Goal: Transaction & Acquisition: Purchase product/service

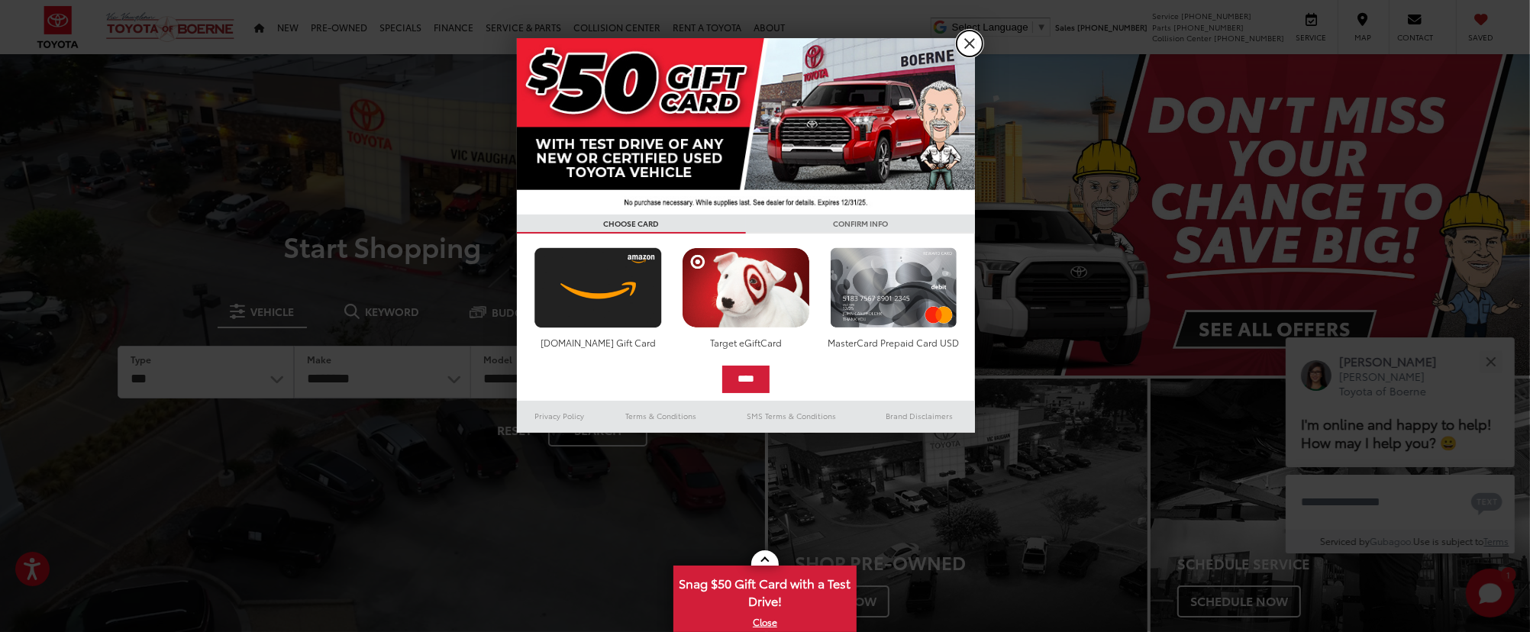
click at [972, 47] on link "X" at bounding box center [969, 44] width 26 height 26
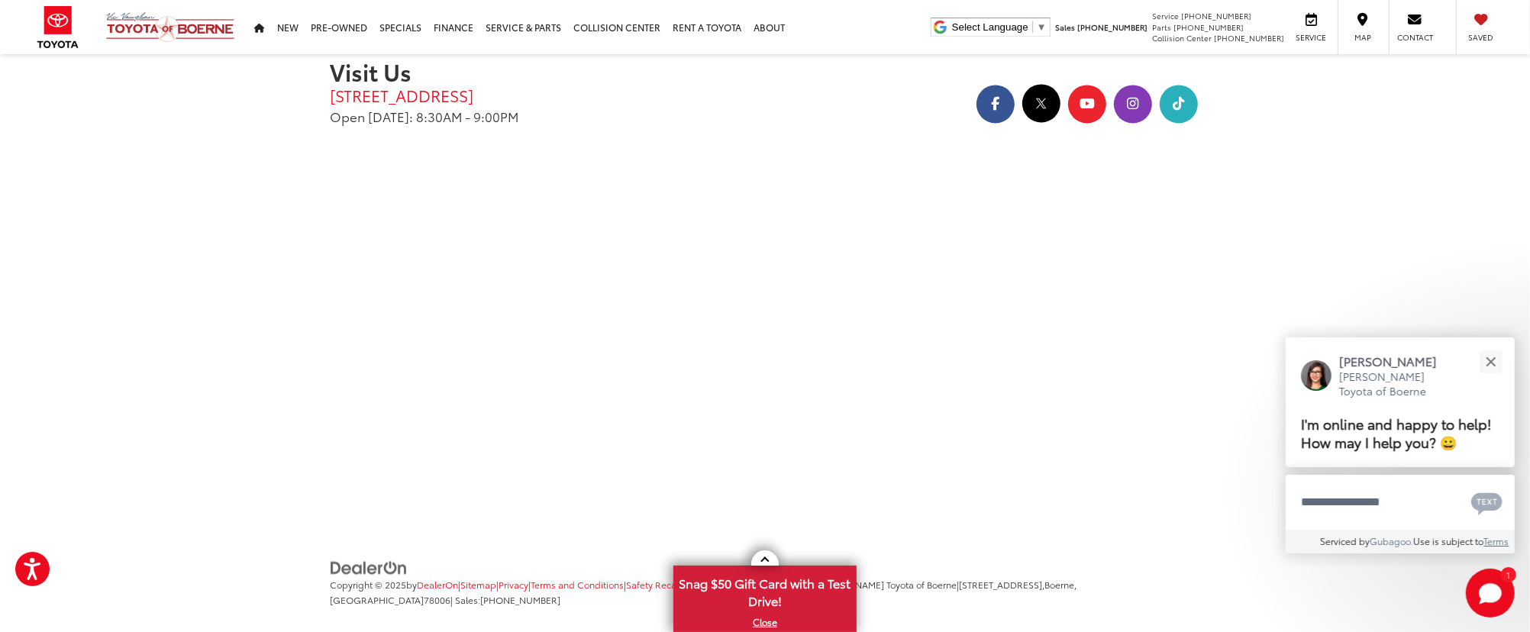
scroll to position [2948, 0]
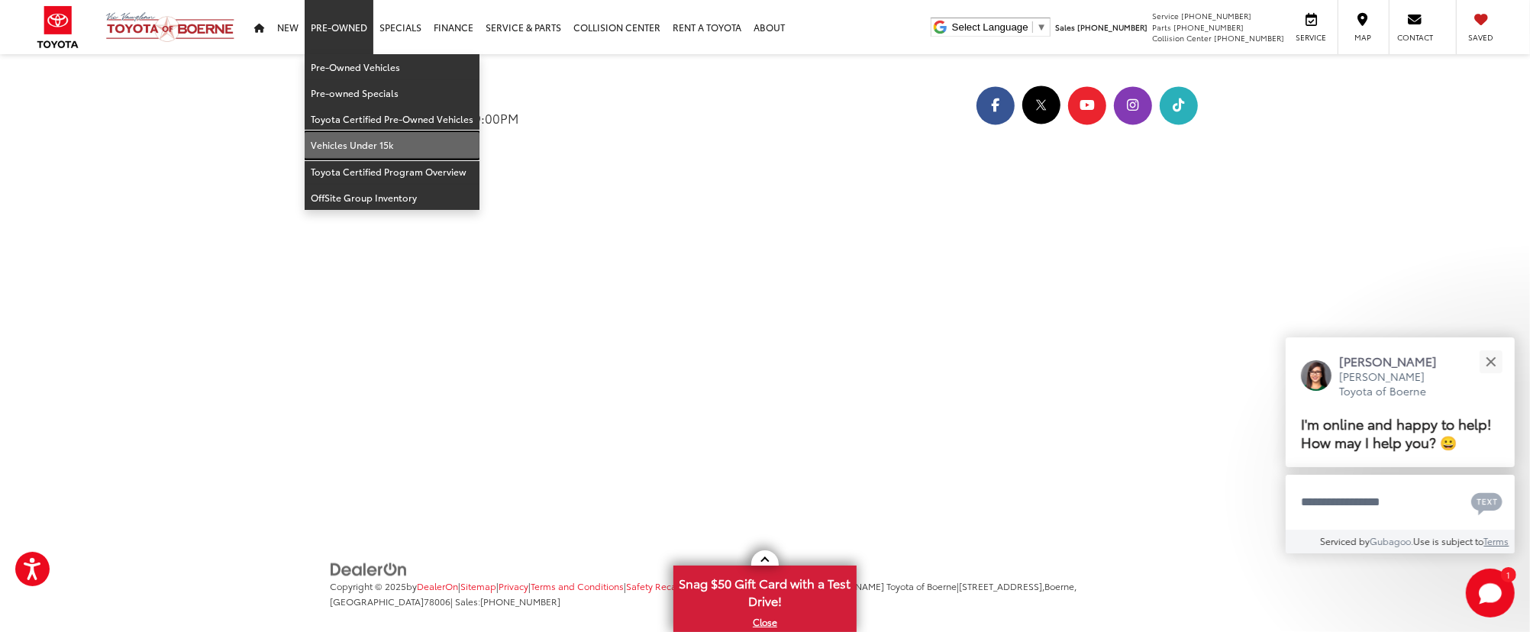
click at [352, 143] on link "Vehicles Under 15k" at bounding box center [392, 145] width 175 height 26
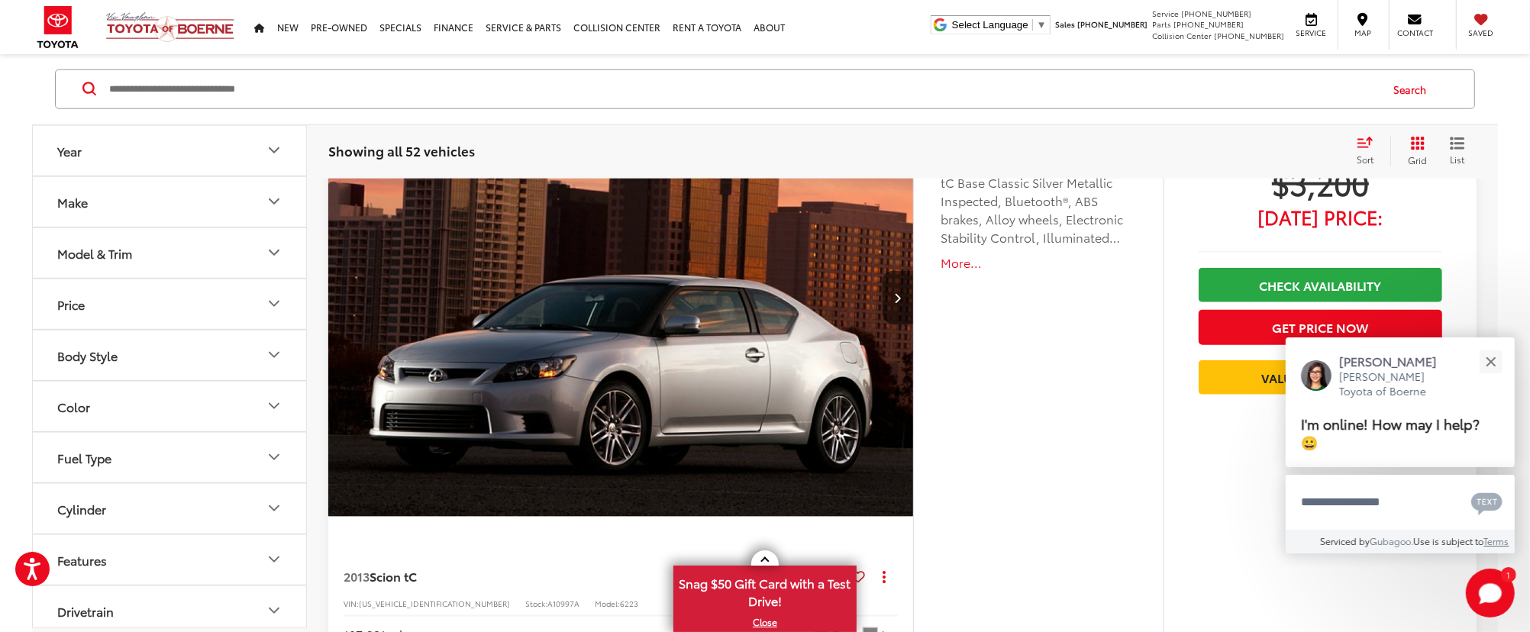
scroll to position [1736, 0]
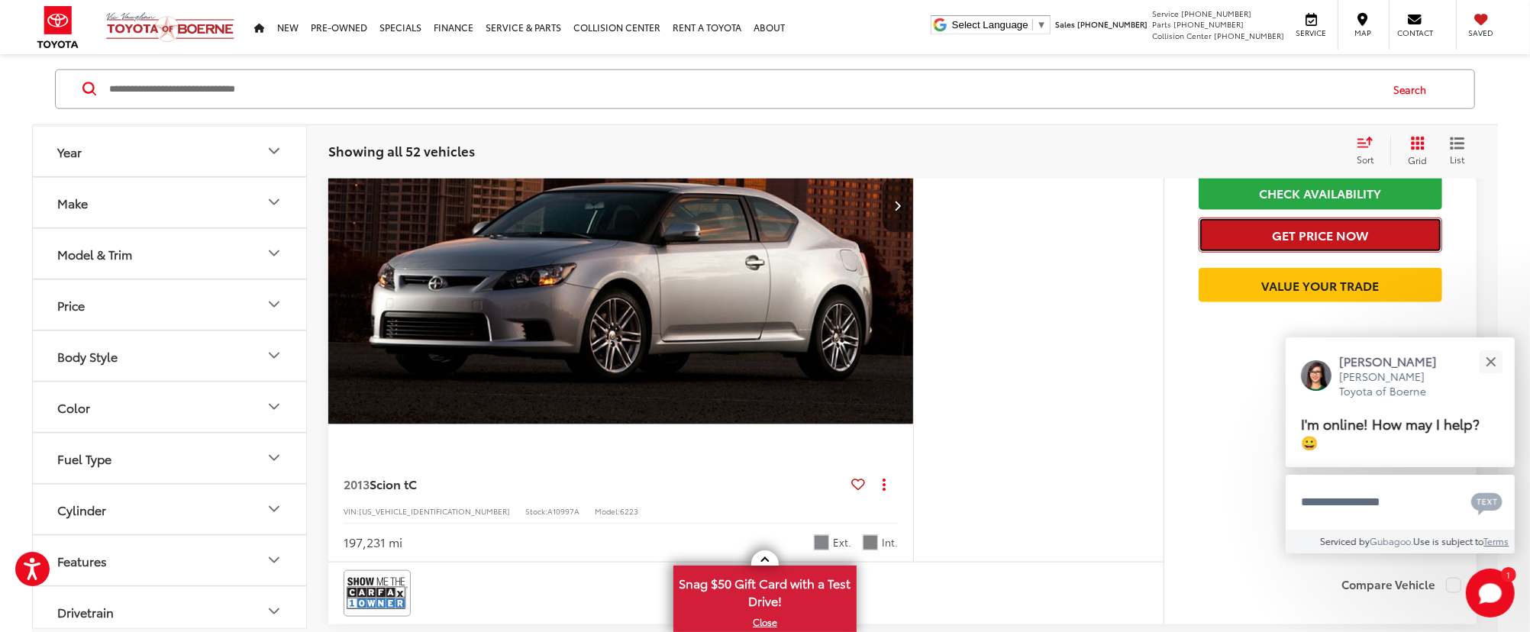
click at [1249, 231] on button "Get Price Now" at bounding box center [1319, 235] width 243 height 34
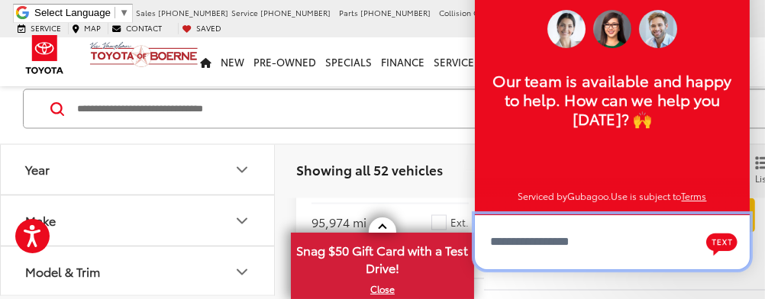
scroll to position [2681, 0]
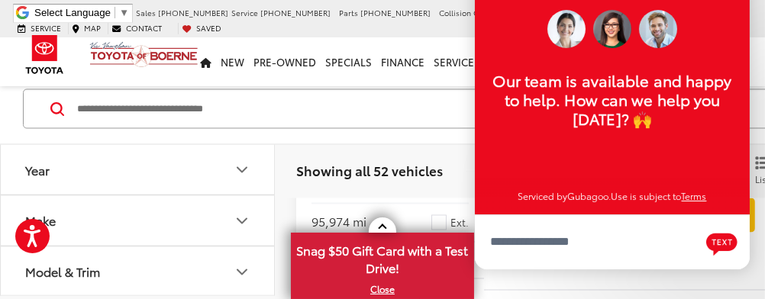
drag, startPoint x: 1500, startPoint y: 3, endPoint x: 301, endPoint y: 99, distance: 1202.9
click at [301, 99] on input "Search by Make, Model, or Keyword" at bounding box center [380, 109] width 608 height 37
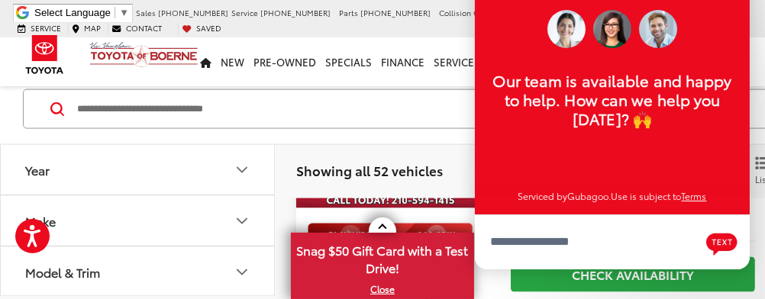
scroll to position [2096, 0]
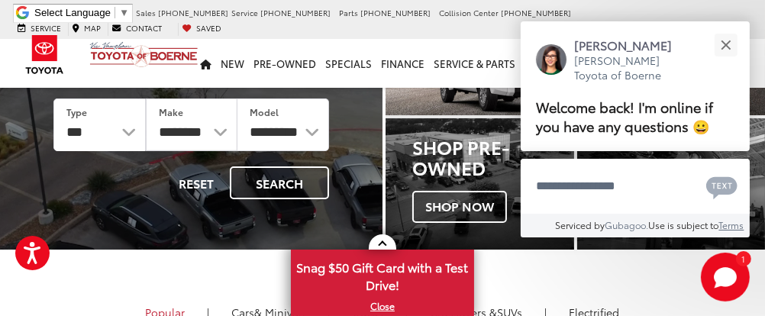
scroll to position [137, 0]
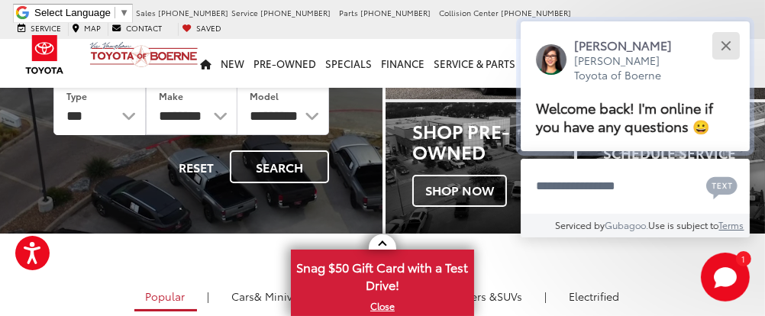
click at [717, 43] on button "Close" at bounding box center [725, 45] width 33 height 33
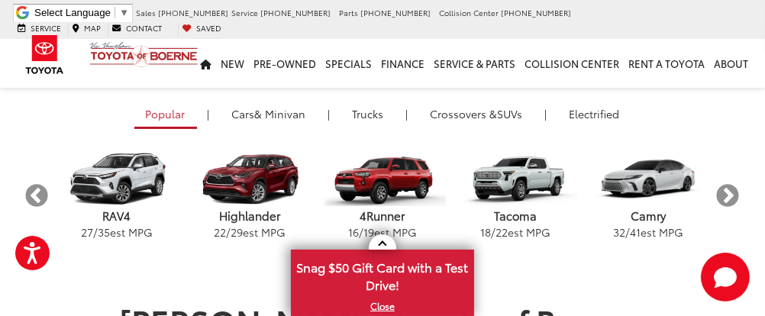
scroll to position [321, 0]
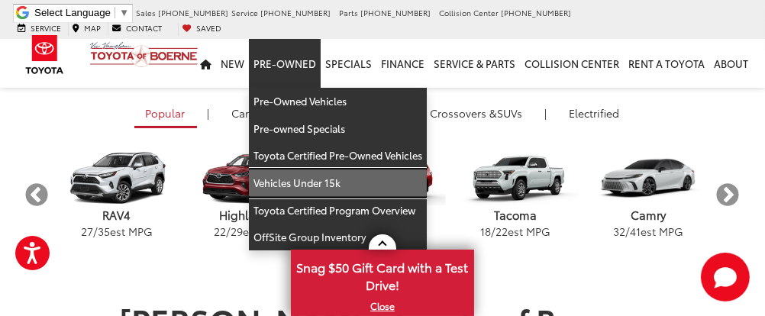
click at [286, 169] on link "Vehicles Under 15k" at bounding box center [338, 182] width 178 height 27
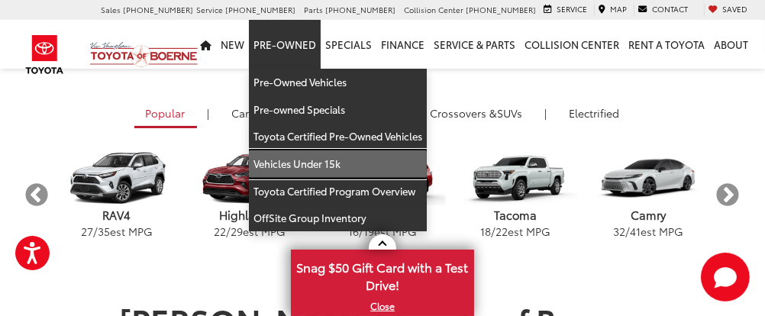
click at [276, 162] on link "Vehicles Under 15k" at bounding box center [338, 163] width 178 height 27
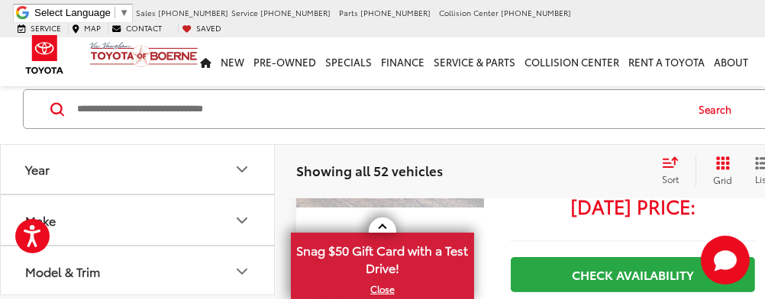
scroll to position [229, 0]
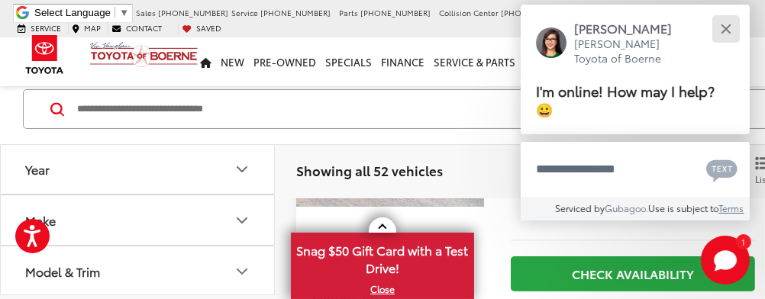
drag, startPoint x: 723, startPoint y: 21, endPoint x: 724, endPoint y: 48, distance: 26.7
click at [724, 50] on div "Jessica Vic Vaughan Toyota of Boerne" at bounding box center [635, 43] width 198 height 47
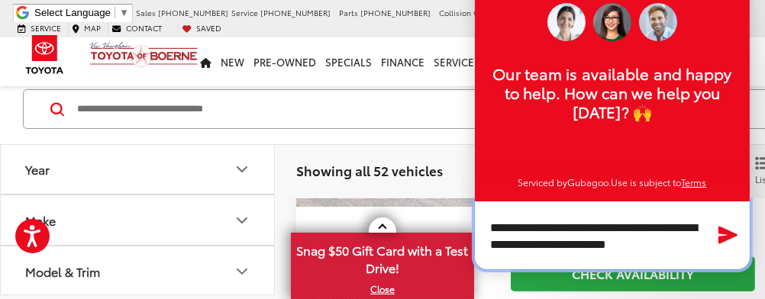
scroll to position [191, 0]
type textarea "**********"
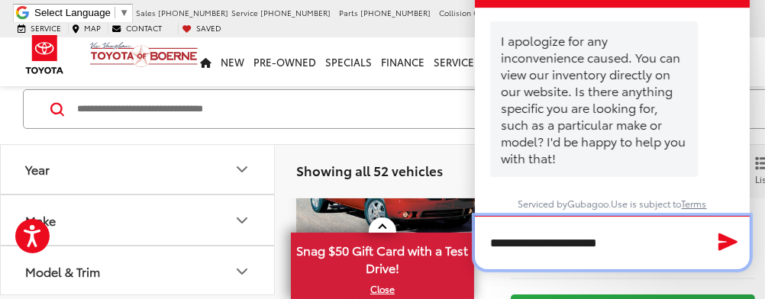
scroll to position [229, 0]
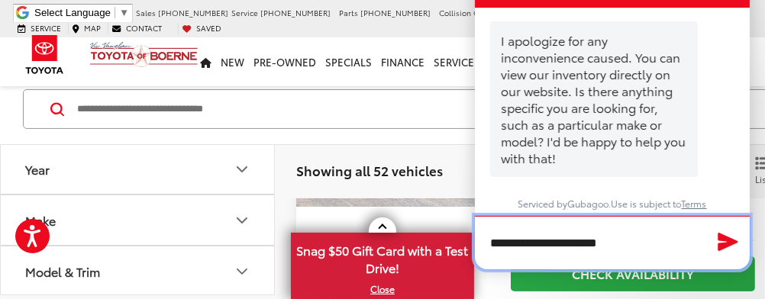
type textarea "**********"
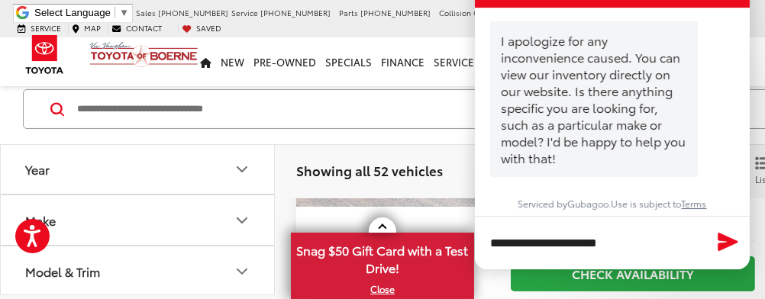
click at [727, 252] on icon "Send Message" at bounding box center [728, 242] width 24 height 22
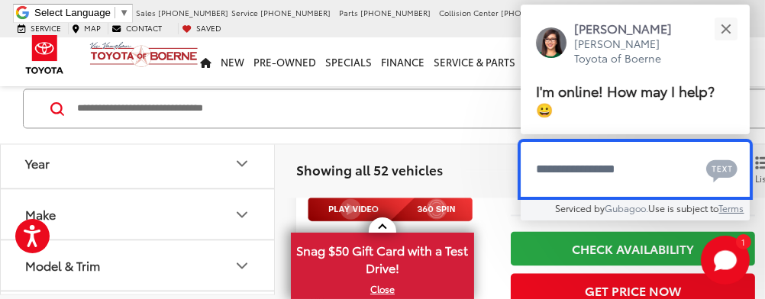
scroll to position [3016, 0]
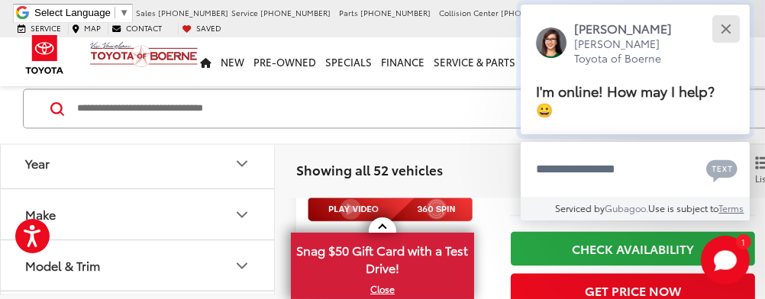
click at [730, 17] on button "Close" at bounding box center [725, 28] width 33 height 33
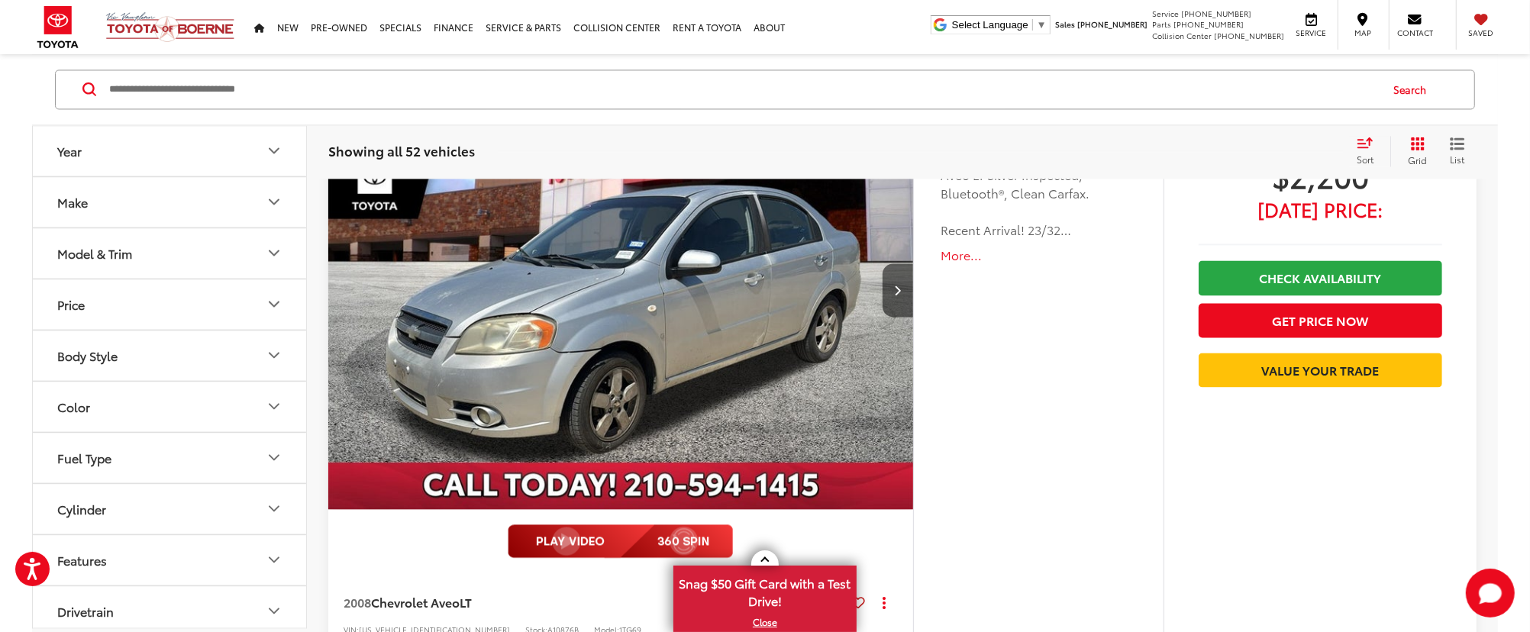
scroll to position [2825, 0]
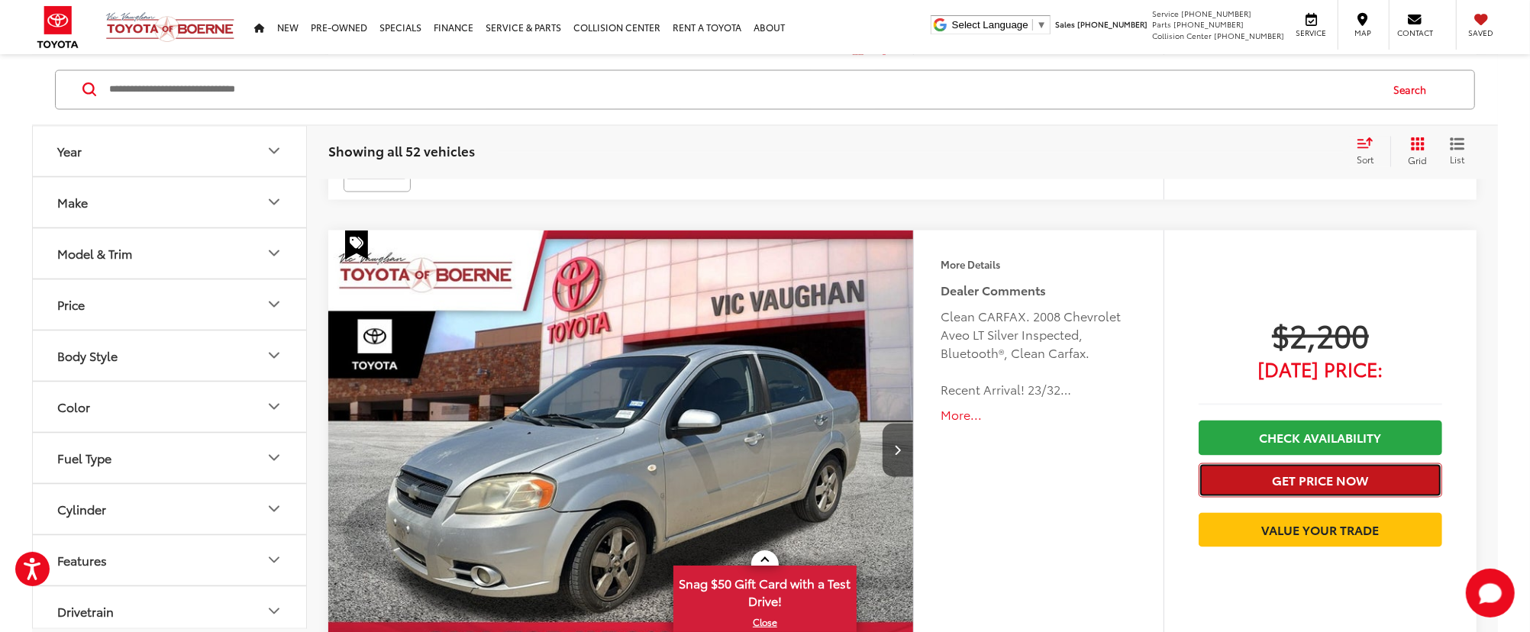
click at [764, 315] on button "Get Price Now" at bounding box center [1319, 480] width 243 height 34
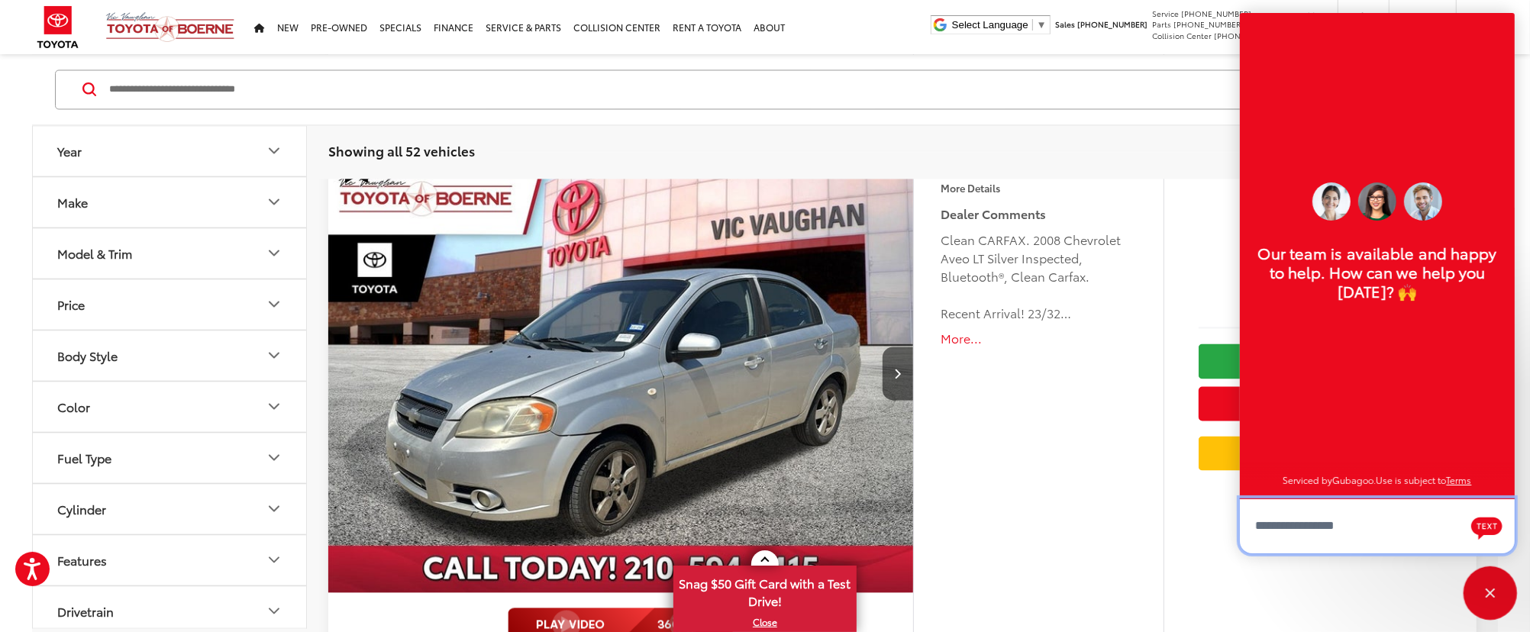
scroll to position [2749, 0]
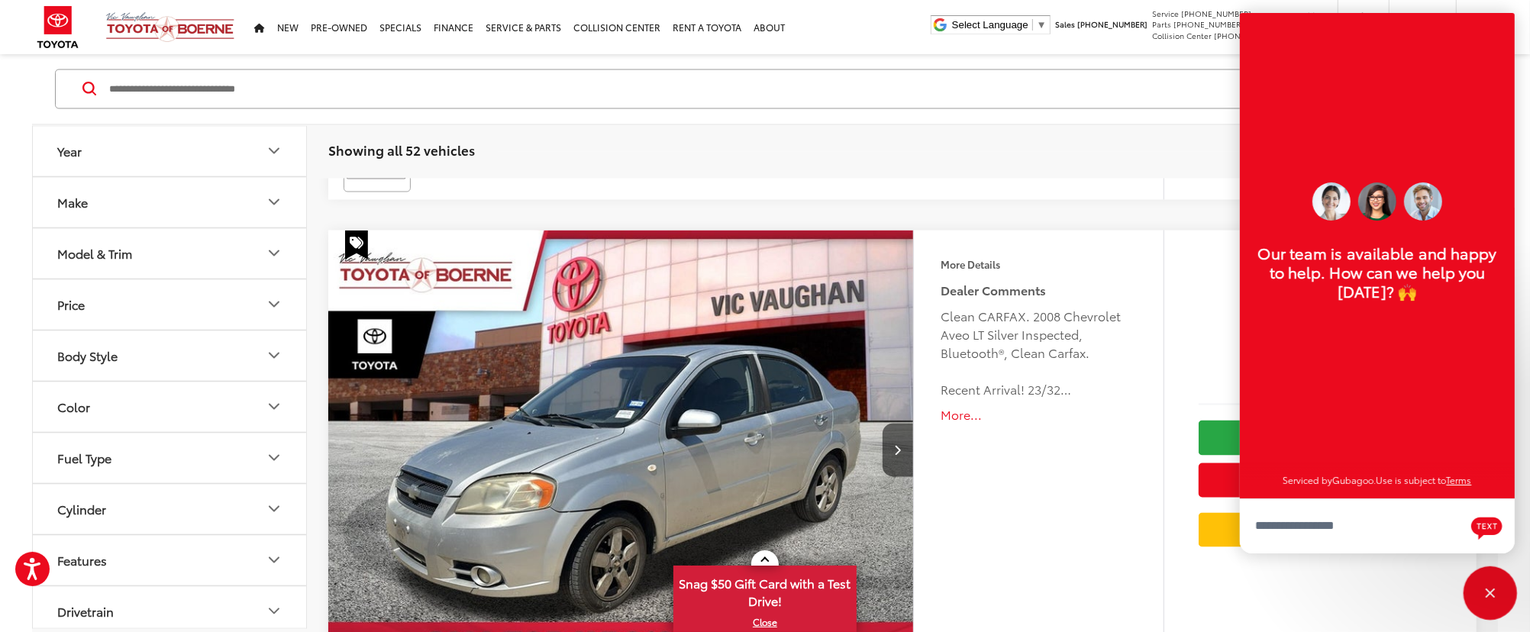
drag, startPoint x: 1482, startPoint y: 592, endPoint x: 1488, endPoint y: 585, distance: 9.8
click at [764, 315] on div "Close" at bounding box center [1489, 593] width 49 height 49
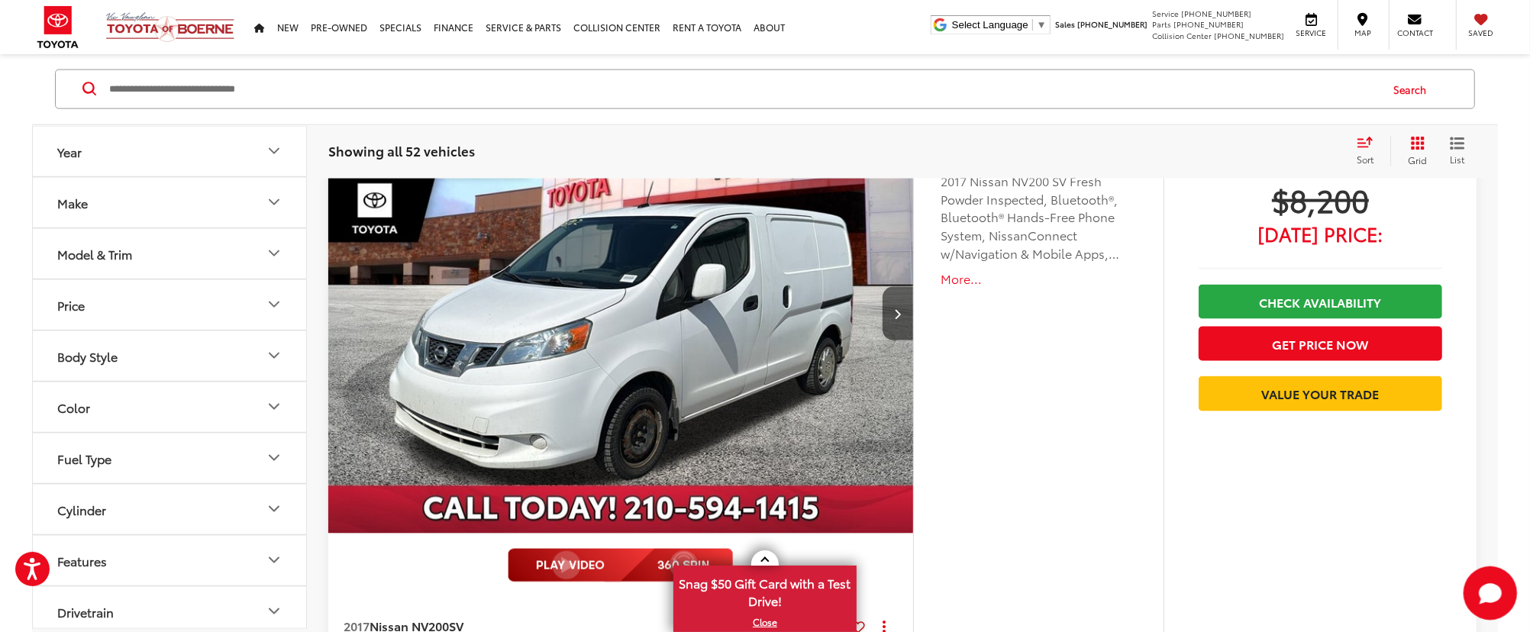
scroll to position [7849, 0]
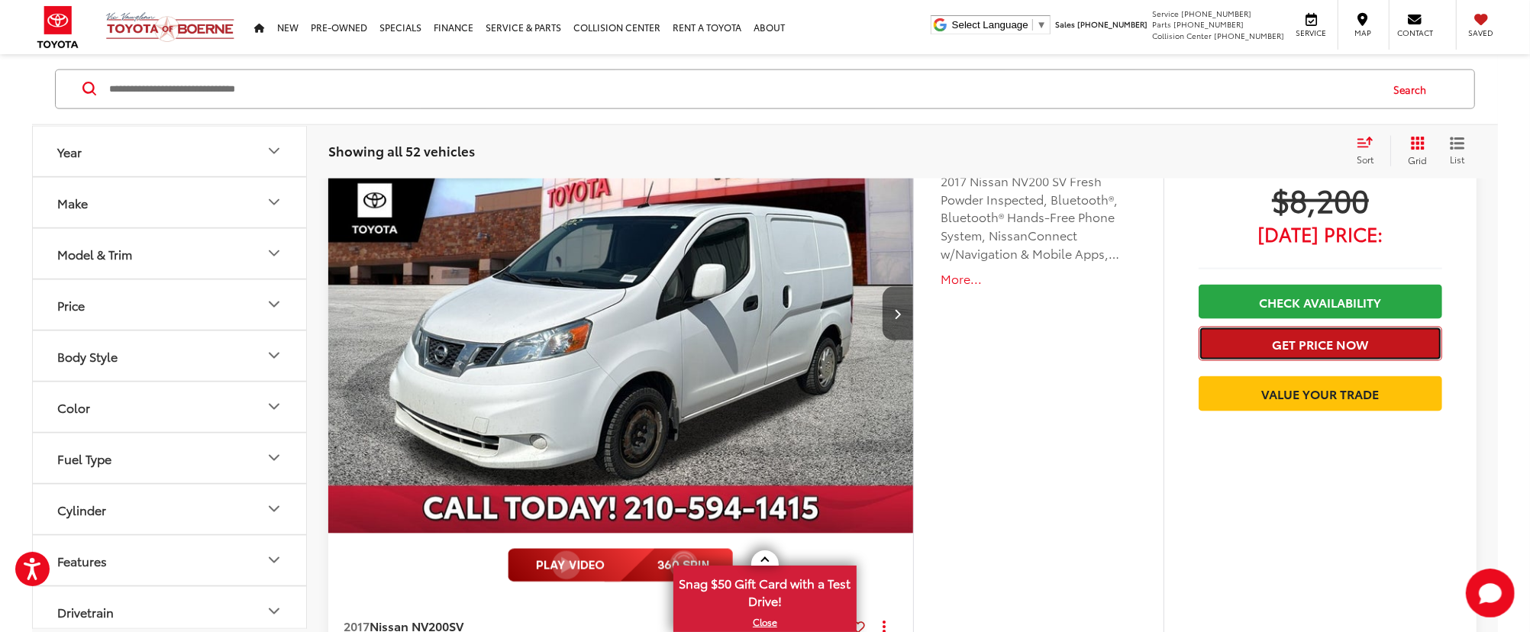
click at [764, 315] on button "Get Price Now" at bounding box center [1319, 344] width 243 height 34
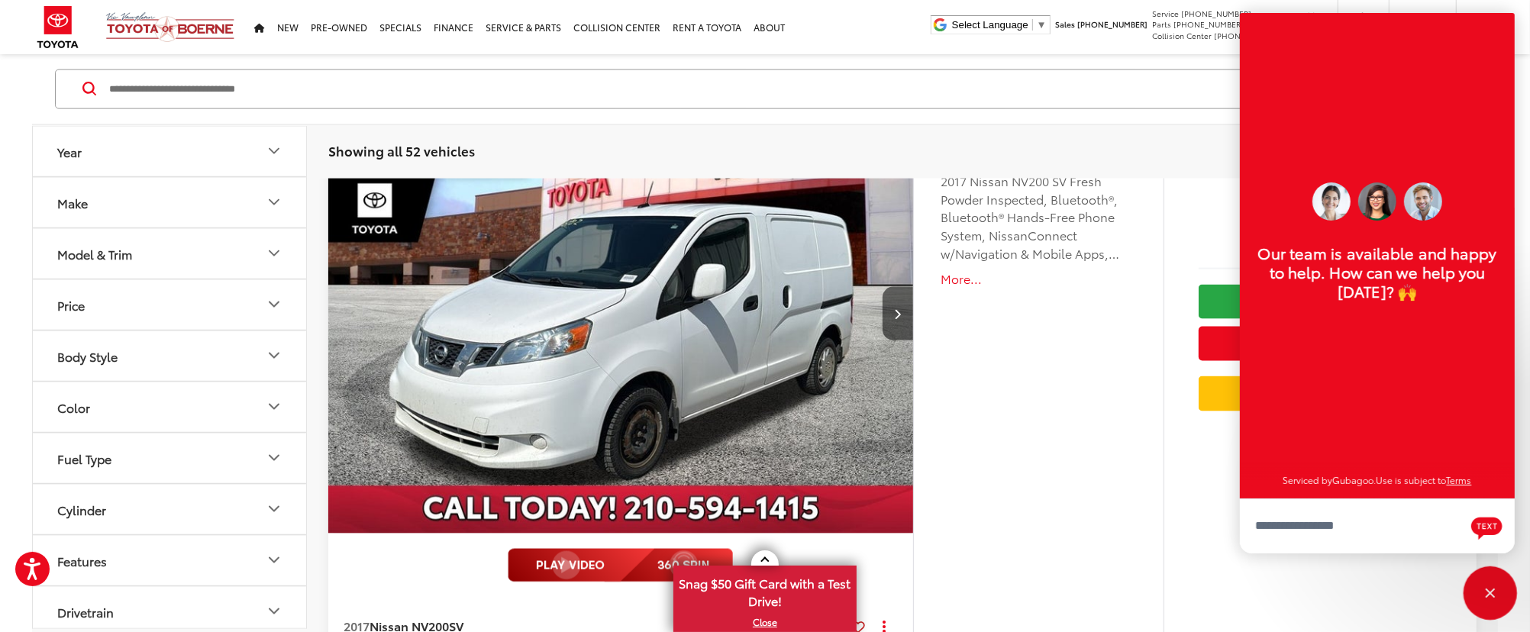
click at [764, 315] on div "Close" at bounding box center [1489, 593] width 49 height 49
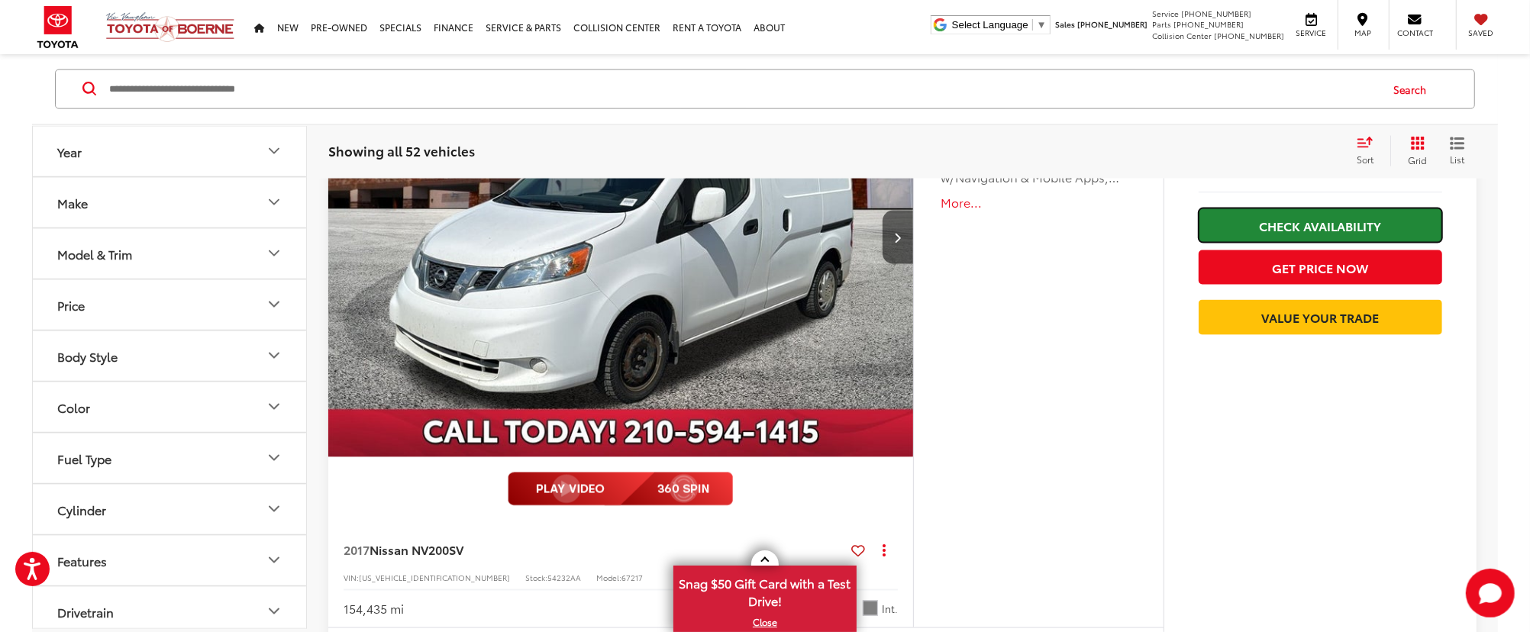
click at [764, 243] on link "Check Availability" at bounding box center [1319, 225] width 243 height 34
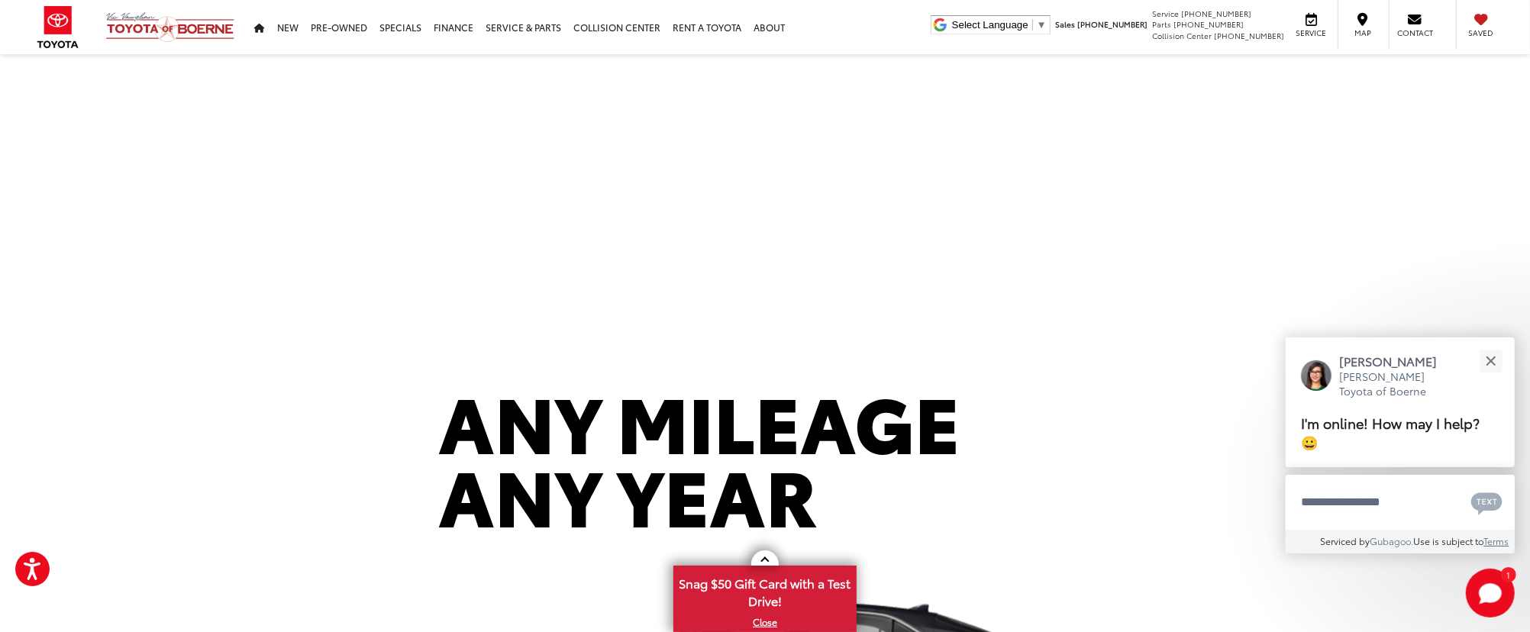
scroll to position [1221, 0]
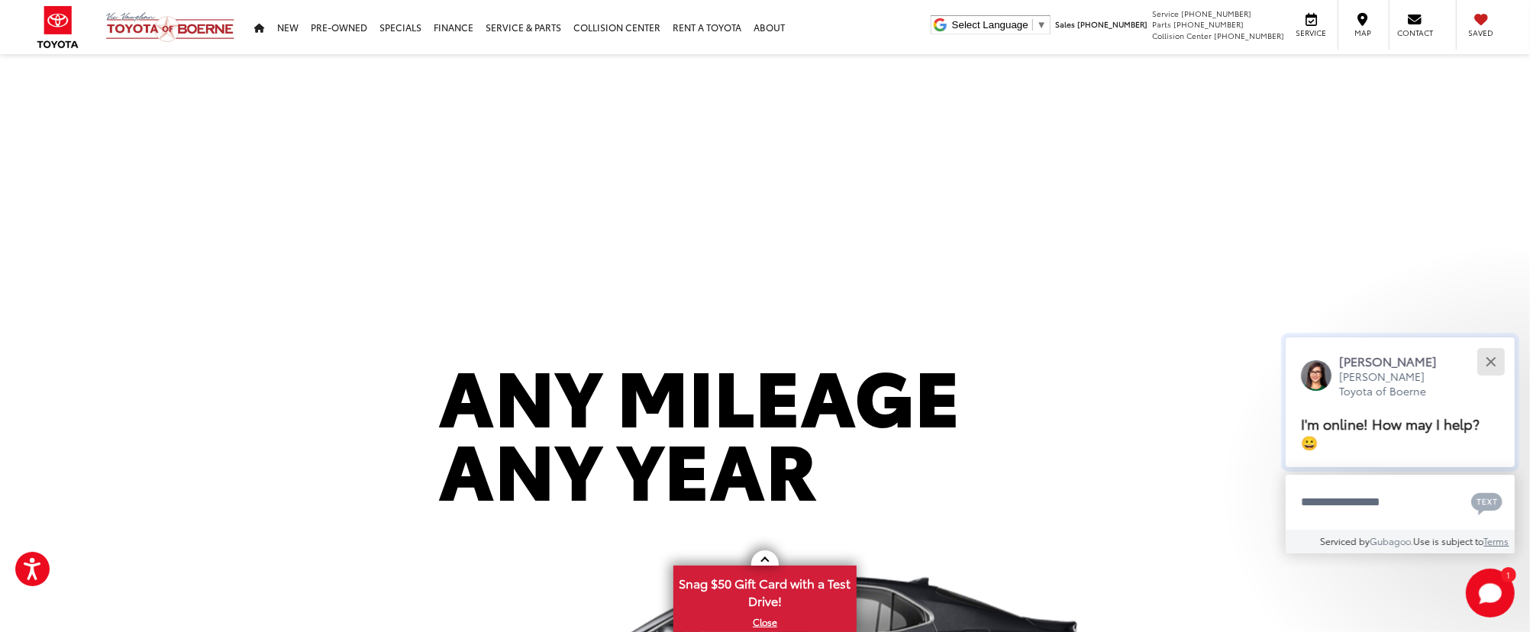
click at [1499, 365] on button "Close" at bounding box center [1490, 361] width 33 height 33
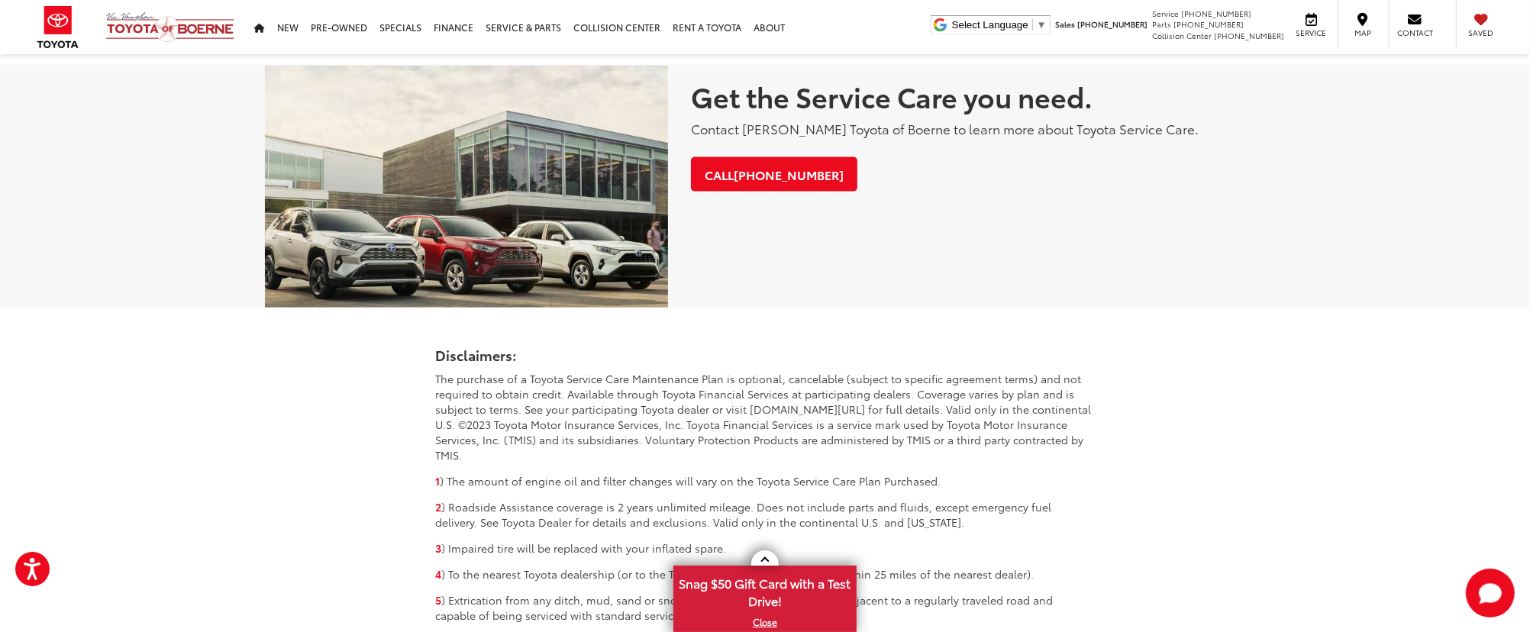
scroll to position [2411, 0]
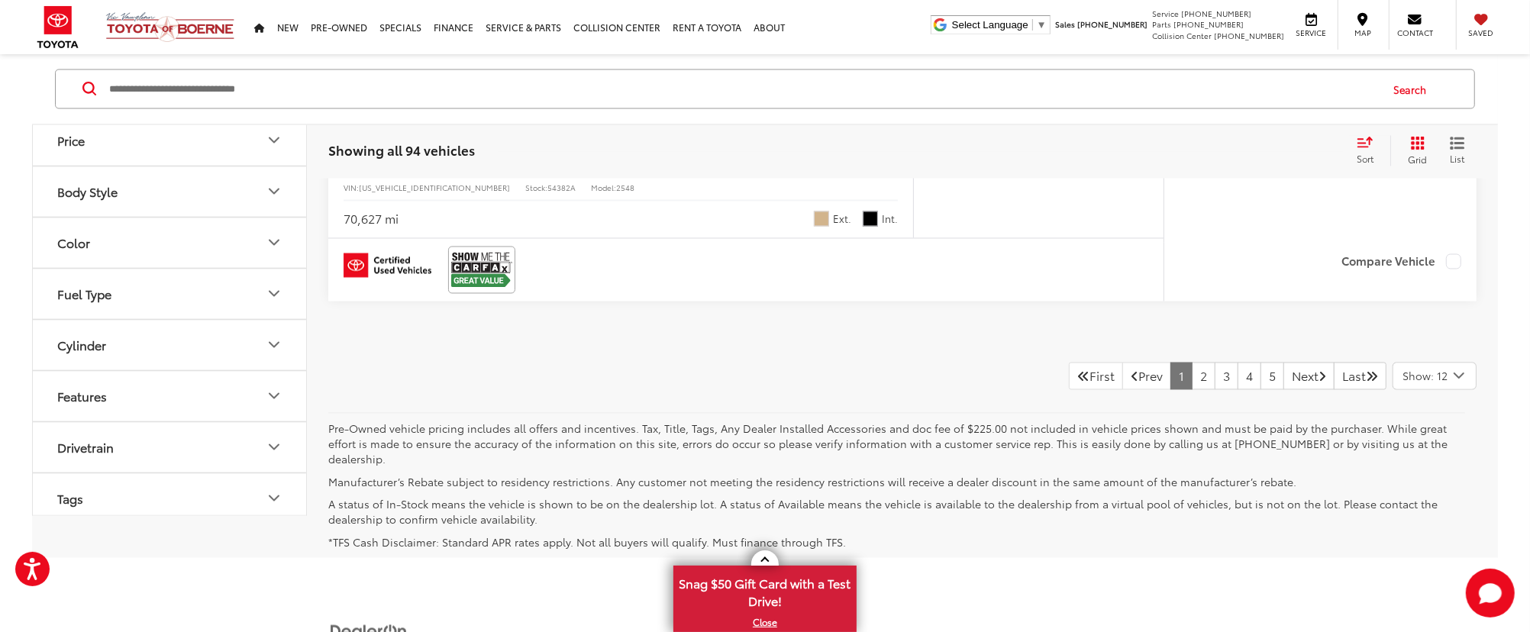
scroll to position [8538, 0]
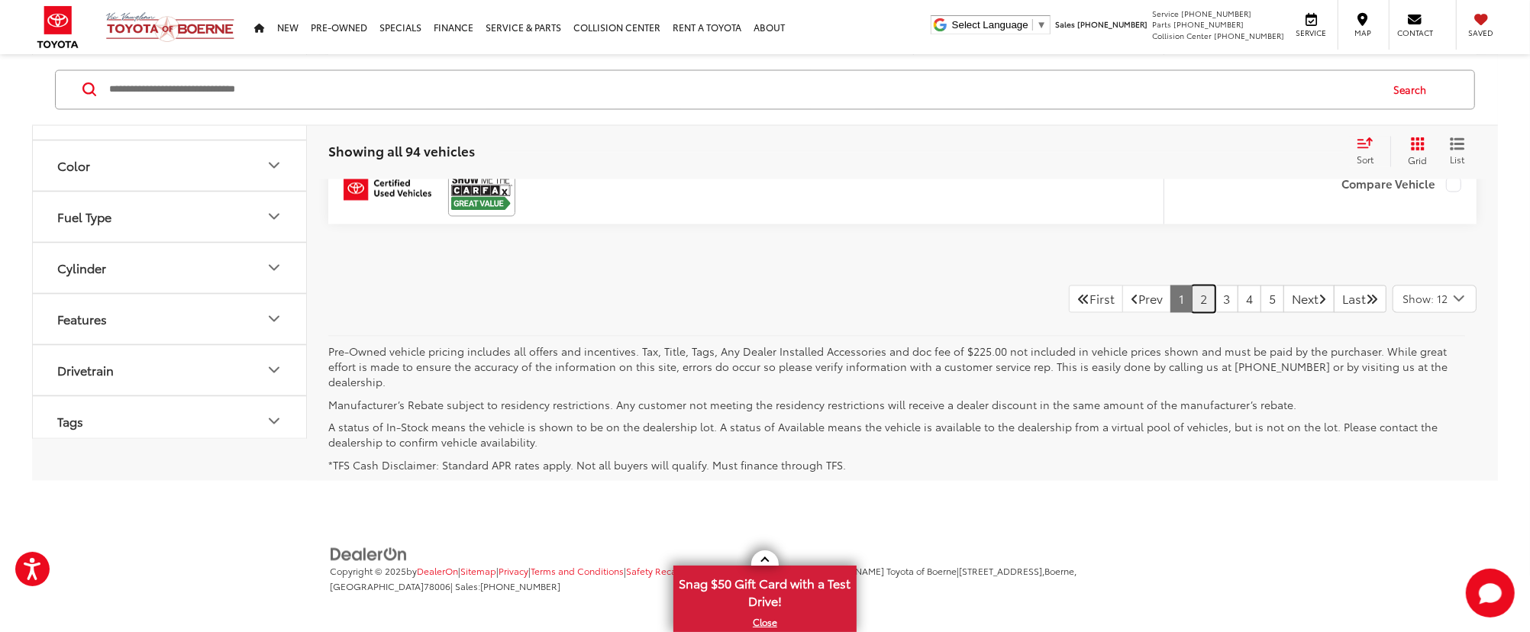
click at [1191, 295] on link "2" at bounding box center [1203, 298] width 24 height 27
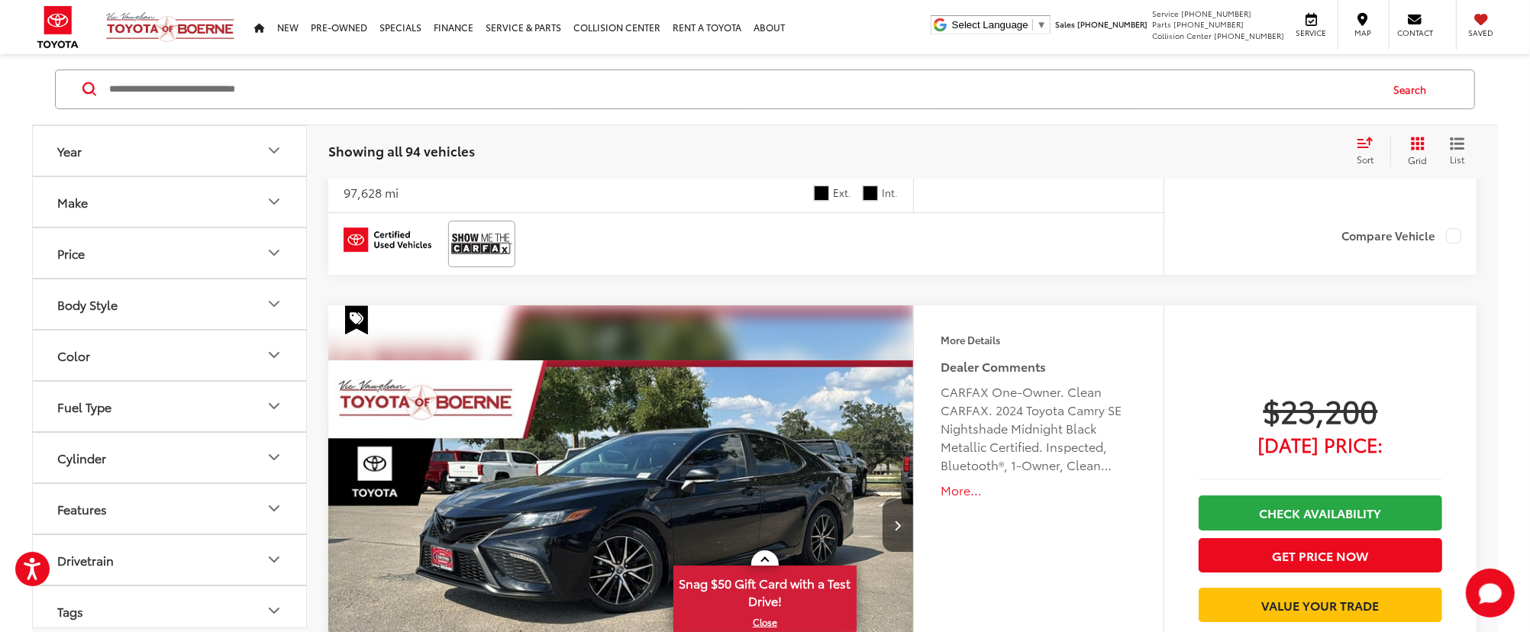
scroll to position [5091, 0]
